Goal: Find contact information: Find contact information

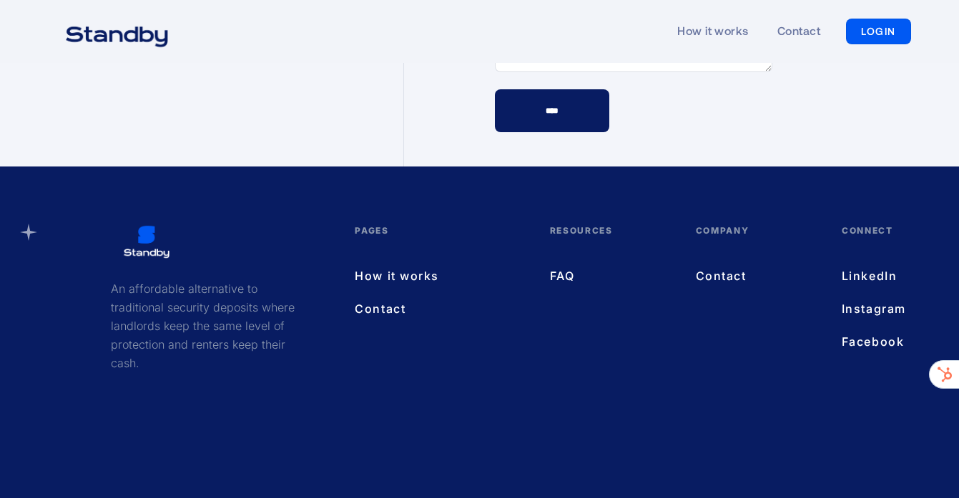
scroll to position [4205, 0]
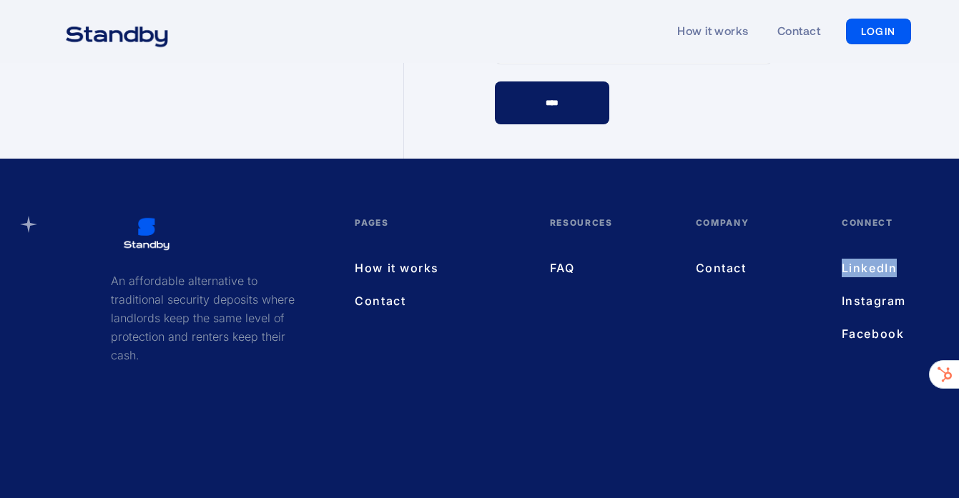
click at [378, 292] on link "Contact" at bounding box center [438, 301] width 166 height 19
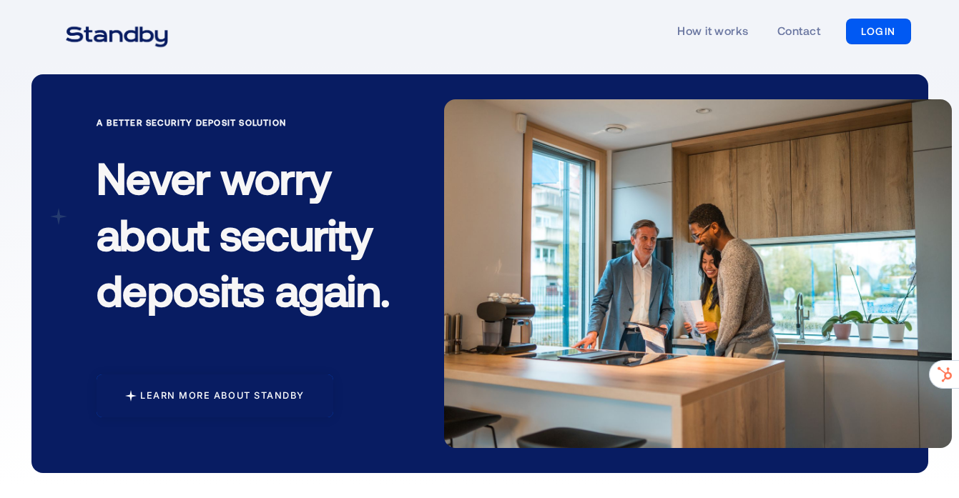
click at [262, 381] on div at bounding box center [215, 396] width 237 height 43
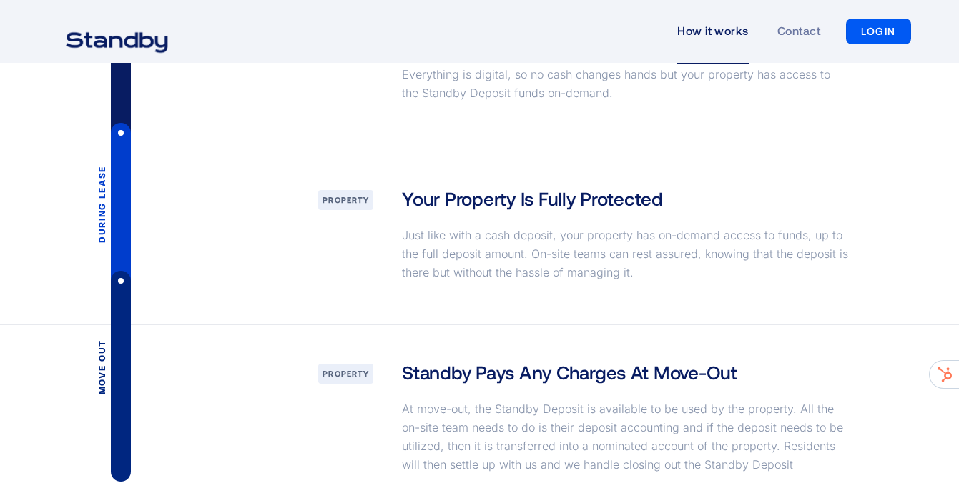
scroll to position [2167, 0]
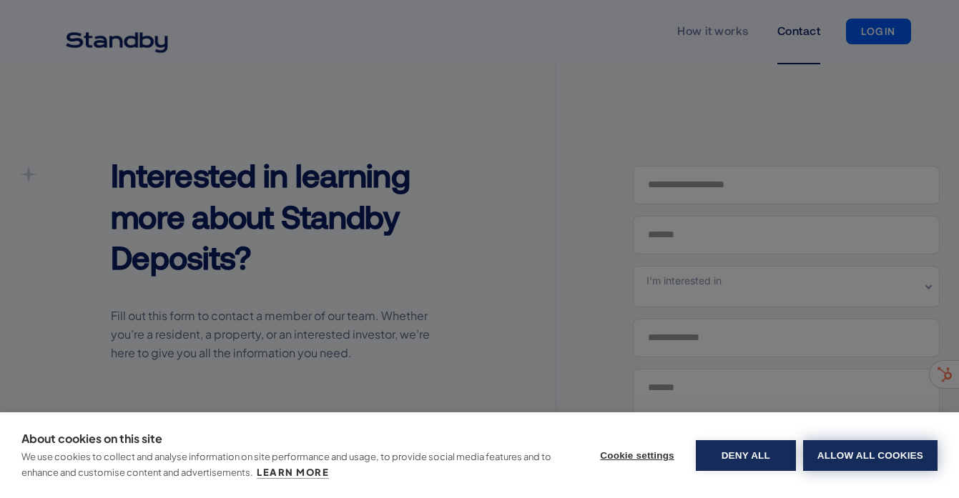
click at [824, 454] on button "Allow all cookies" at bounding box center [870, 455] width 134 height 31
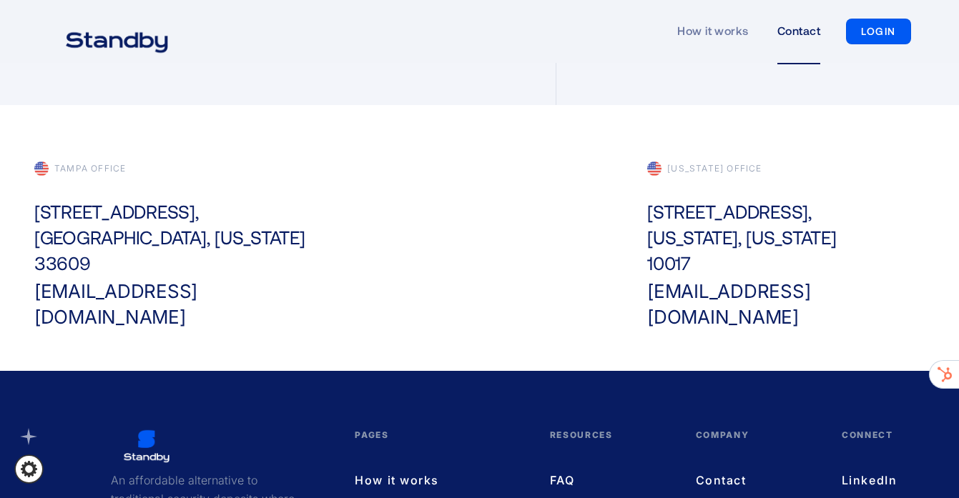
scroll to position [513, 0]
